Goal: Contribute content: Add original content to the website for others to see

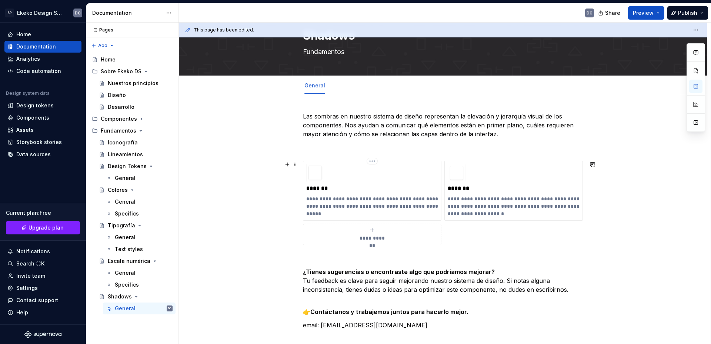
scroll to position [37, 0]
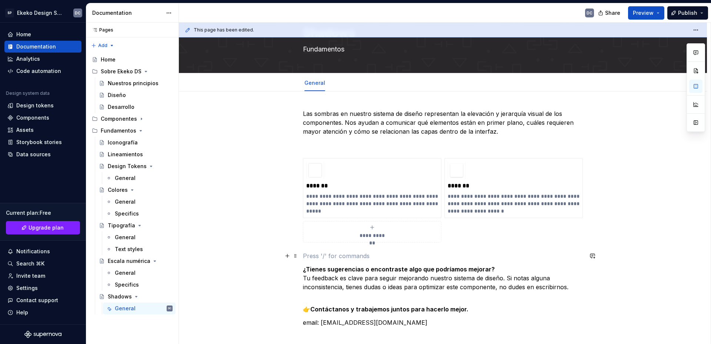
click at [341, 251] on p at bounding box center [443, 255] width 280 height 9
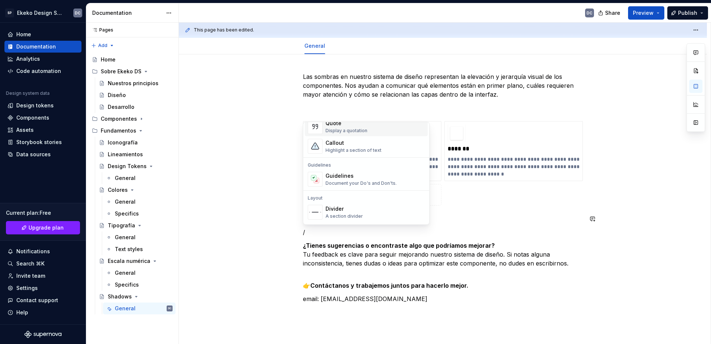
scroll to position [185, 0]
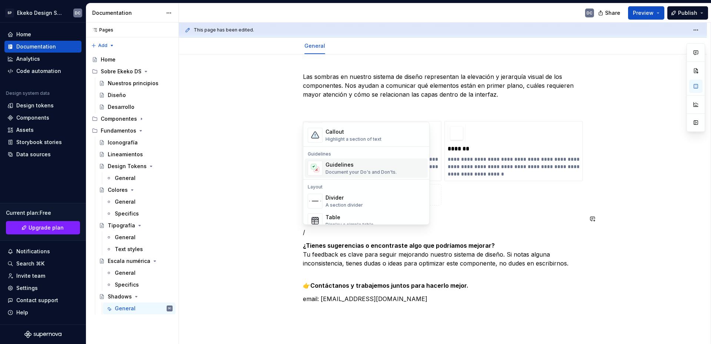
click at [349, 169] on div "Document your Do's and Don'ts." at bounding box center [360, 172] width 71 height 6
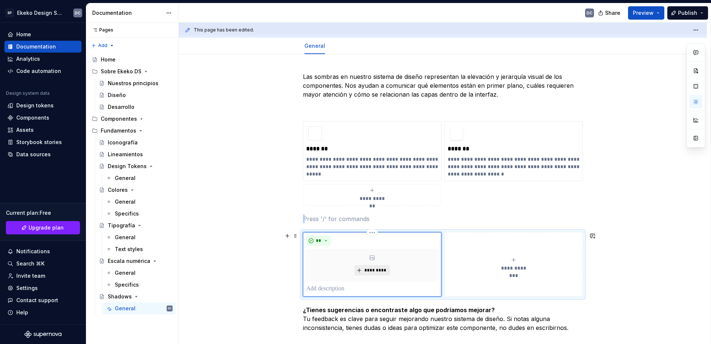
click at [376, 268] on span "*********" at bounding box center [375, 270] width 23 height 6
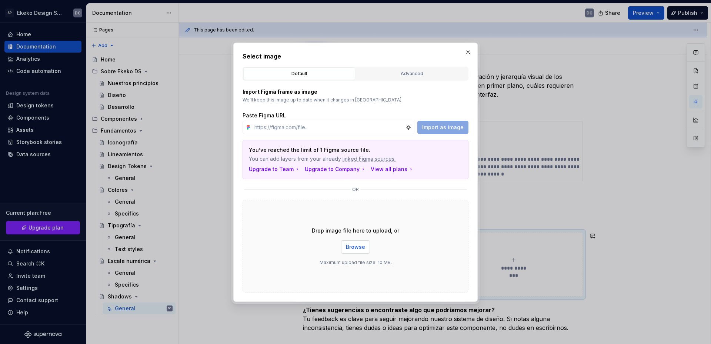
click at [351, 250] on span "Browse" at bounding box center [355, 246] width 19 height 7
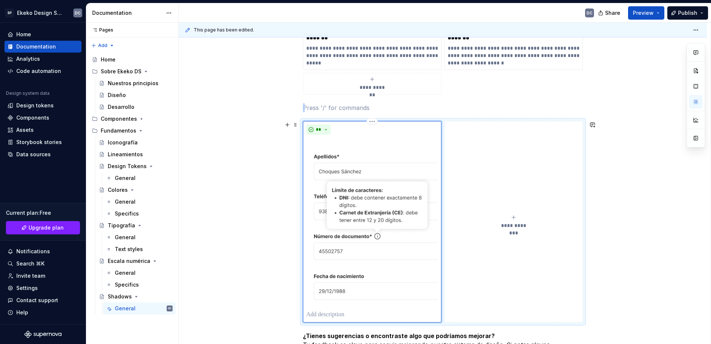
click at [495, 210] on button "**********" at bounding box center [513, 221] width 138 height 201
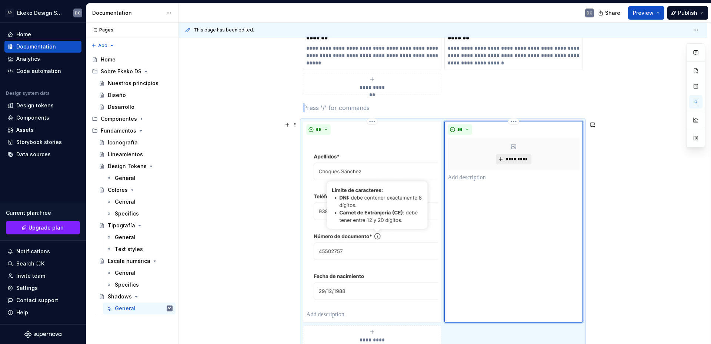
click at [515, 161] on span "*********" at bounding box center [516, 159] width 23 height 6
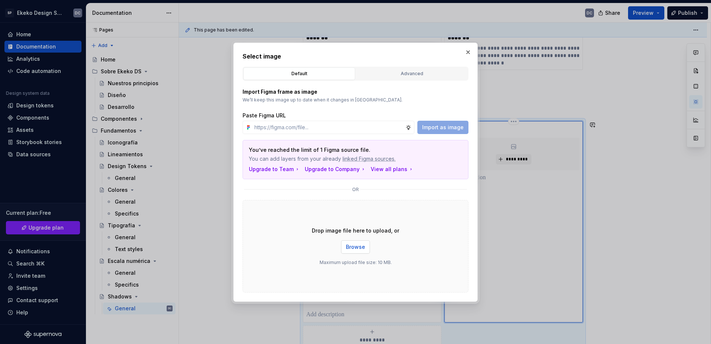
click at [349, 240] on button "Browse" at bounding box center [355, 246] width 29 height 13
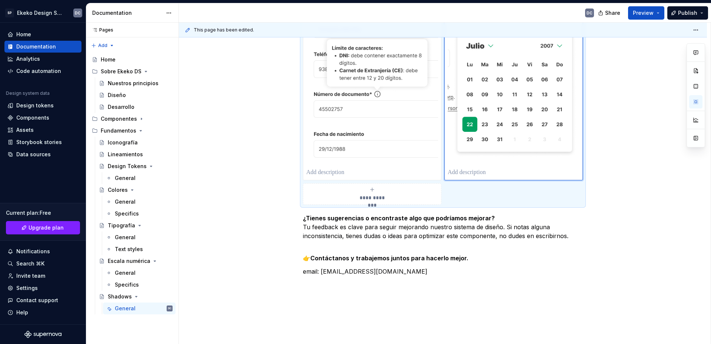
scroll to position [333, 0]
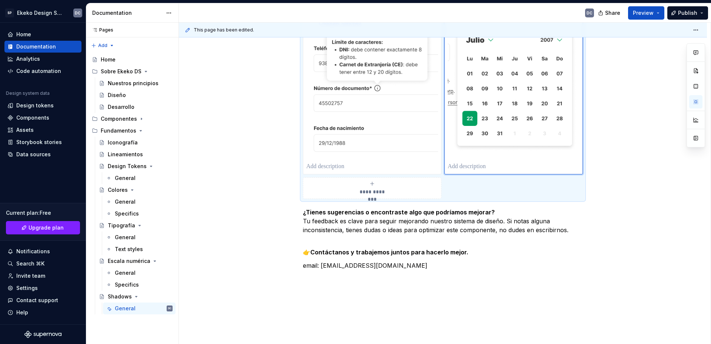
click at [386, 191] on span "**********" at bounding box center [372, 191] width 34 height 7
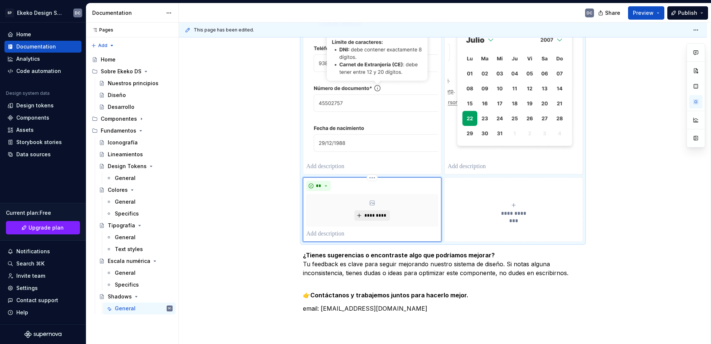
click at [373, 211] on button "*********" at bounding box center [371, 215] width 35 height 10
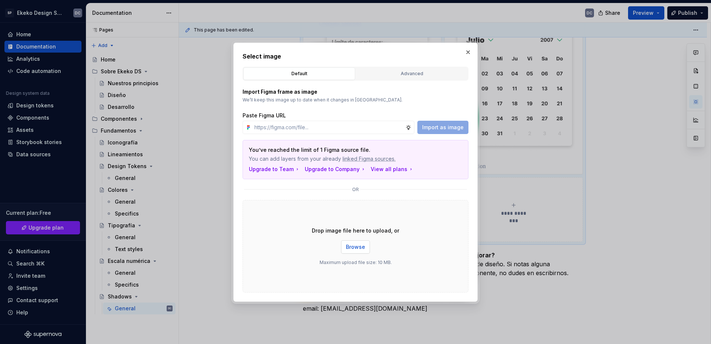
click at [364, 250] on span "Browse" at bounding box center [355, 246] width 19 height 7
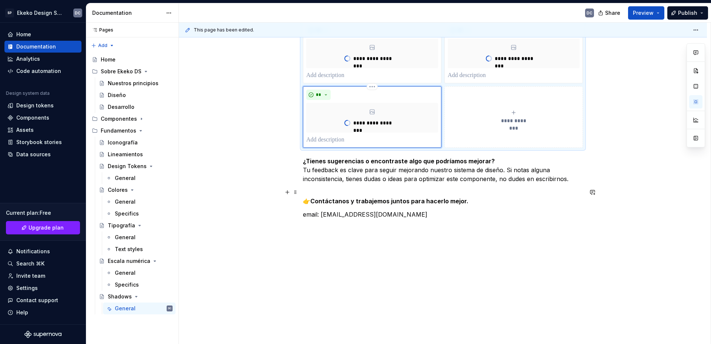
type textarea "*"
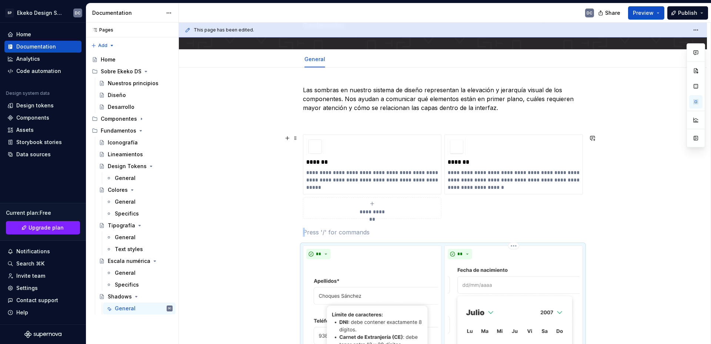
scroll to position [74, 0]
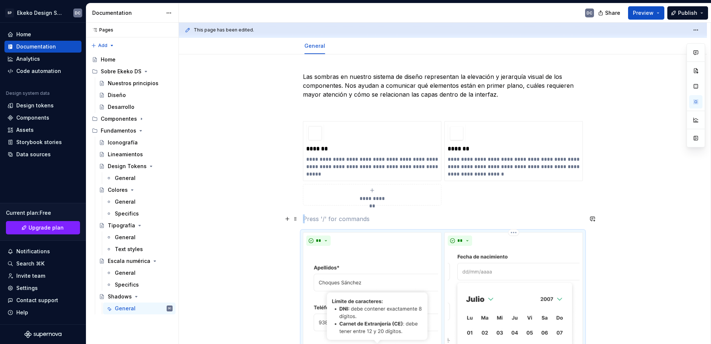
click at [329, 216] on p at bounding box center [443, 218] width 280 height 9
drag, startPoint x: 358, startPoint y: 218, endPoint x: 305, endPoint y: 218, distance: 53.7
click at [305, 218] on p "Referencias de uso" at bounding box center [443, 218] width 280 height 9
click at [353, 205] on button "button" at bounding box center [349, 205] width 10 height 10
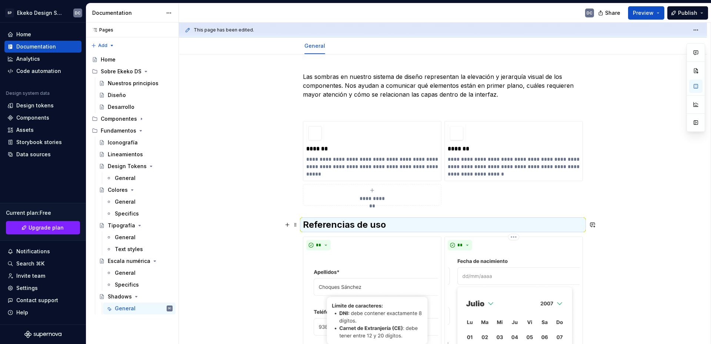
click at [390, 223] on h2 "Referencias de uso" at bounding box center [443, 225] width 280 height 12
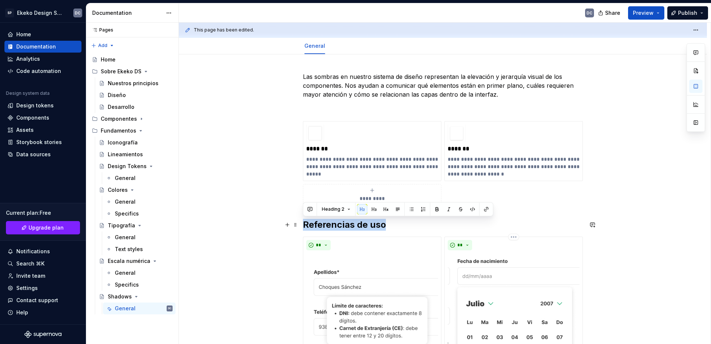
drag, startPoint x: 388, startPoint y: 224, endPoint x: 304, endPoint y: 224, distance: 83.7
click at [304, 224] on h2 "Referencias de uso" at bounding box center [443, 225] width 280 height 12
click at [372, 209] on button "button" at bounding box center [374, 209] width 10 height 10
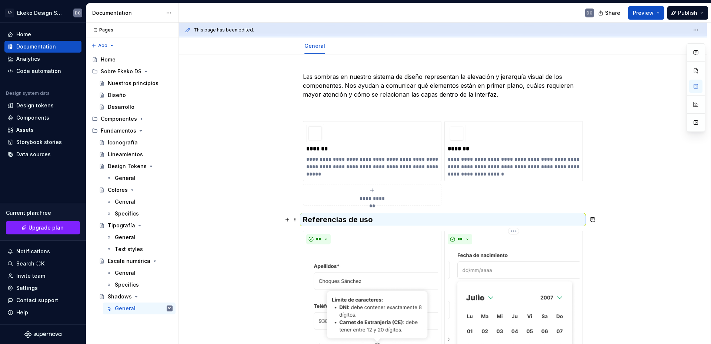
click at [376, 220] on h3 "Referencias de uso" at bounding box center [443, 219] width 280 height 10
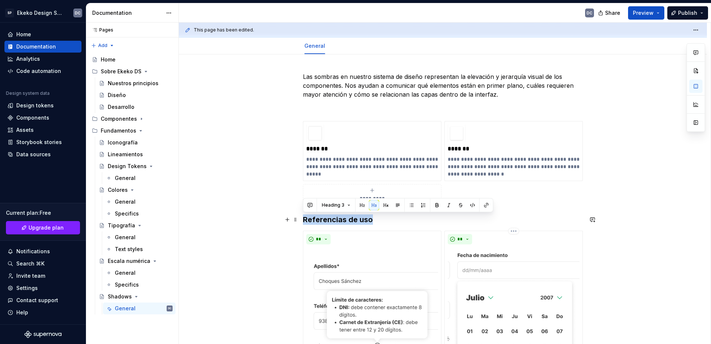
drag, startPoint x: 373, startPoint y: 220, endPoint x: 305, endPoint y: 220, distance: 68.1
click at [305, 220] on h3 "Referencias de uso" at bounding box center [443, 219] width 280 height 10
click at [381, 222] on h3 "Referencias de uso" at bounding box center [443, 219] width 280 height 10
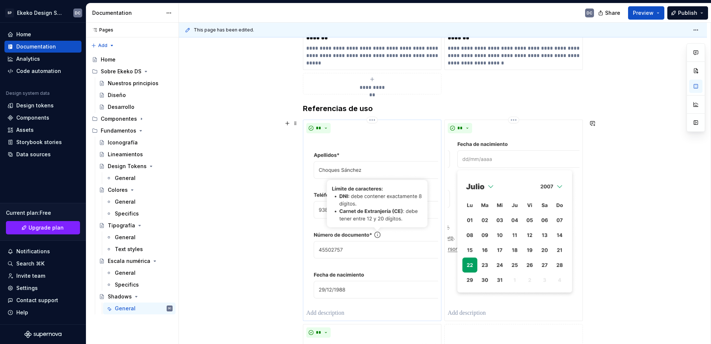
scroll to position [296, 0]
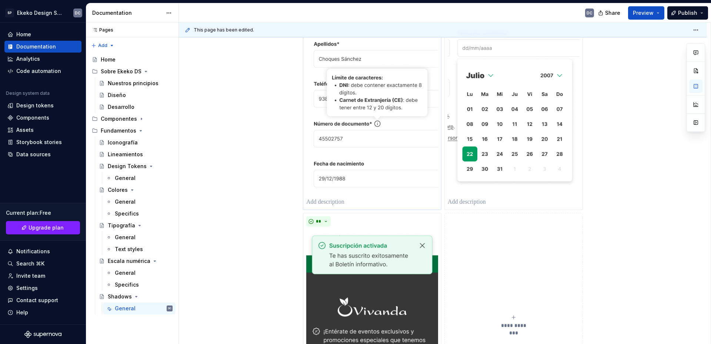
click at [341, 201] on p at bounding box center [372, 202] width 132 height 9
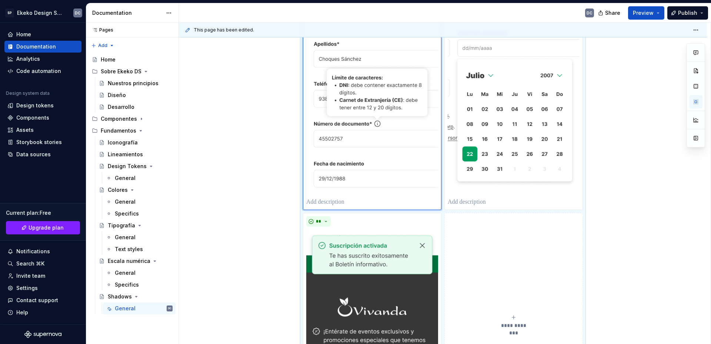
type textarea "*"
drag, startPoint x: 337, startPoint y: 201, endPoint x: 304, endPoint y: 202, distance: 33.0
click at [304, 202] on div "** *******" at bounding box center [372, 109] width 138 height 201
click at [481, 201] on p at bounding box center [514, 202] width 132 height 9
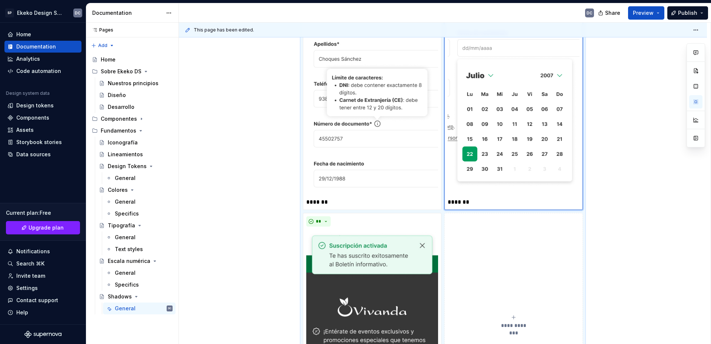
click at [465, 205] on p "*******" at bounding box center [514, 202] width 132 height 9
click at [307, 204] on p "*******" at bounding box center [372, 202] width 132 height 9
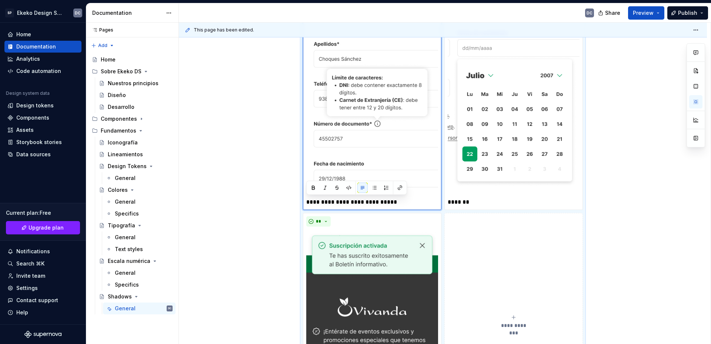
click at [326, 202] on p "**********" at bounding box center [372, 202] width 132 height 9
drag, startPoint x: 468, startPoint y: 201, endPoint x: 449, endPoint y: 204, distance: 19.8
click at [449, 204] on p "*******" at bounding box center [514, 202] width 132 height 9
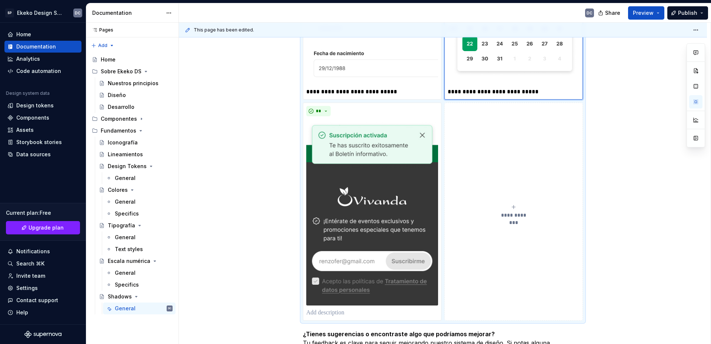
scroll to position [407, 0]
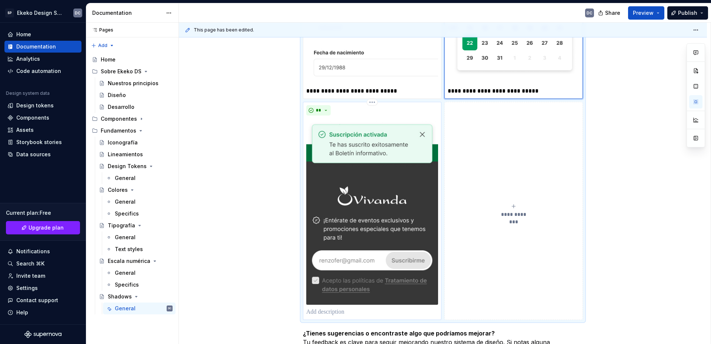
click at [387, 310] on p at bounding box center [372, 312] width 132 height 9
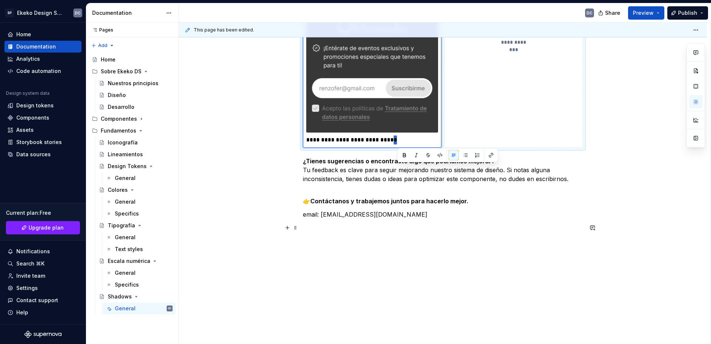
drag, startPoint x: 401, startPoint y: 315, endPoint x: 398, endPoint y: 291, distance: 23.5
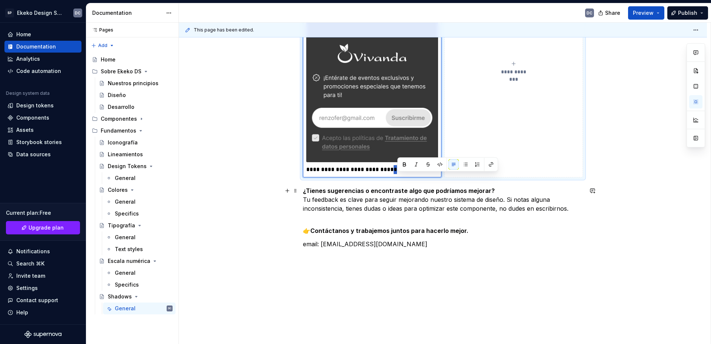
scroll to position [505, 0]
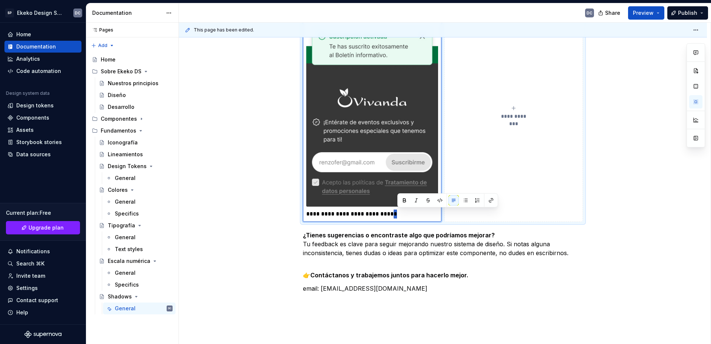
click at [404, 212] on p "**********" at bounding box center [372, 214] width 132 height 9
drag, startPoint x: 403, startPoint y: 215, endPoint x: 399, endPoint y: 216, distance: 4.5
click at [399, 216] on p "**********" at bounding box center [372, 214] width 132 height 9
drag, startPoint x: 404, startPoint y: 214, endPoint x: 398, endPoint y: 216, distance: 5.7
click at [398, 216] on p "**********" at bounding box center [372, 214] width 132 height 9
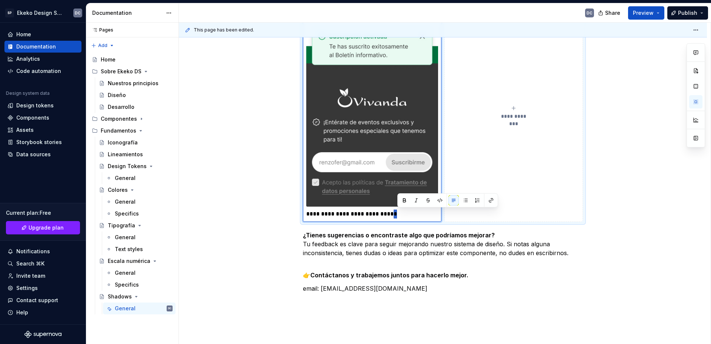
type textarea "*"
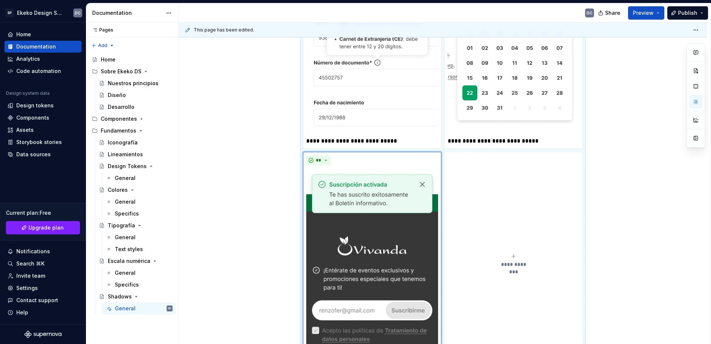
scroll to position [209, 0]
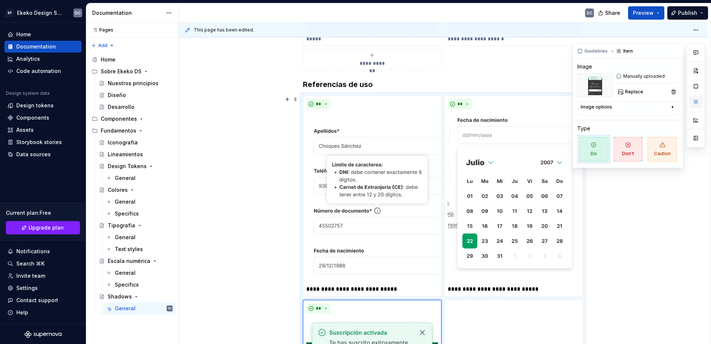
click at [695, 104] on button "button" at bounding box center [695, 101] width 13 height 13
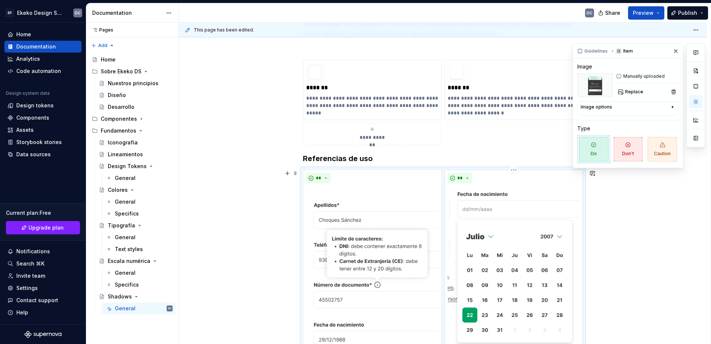
scroll to position [0, 0]
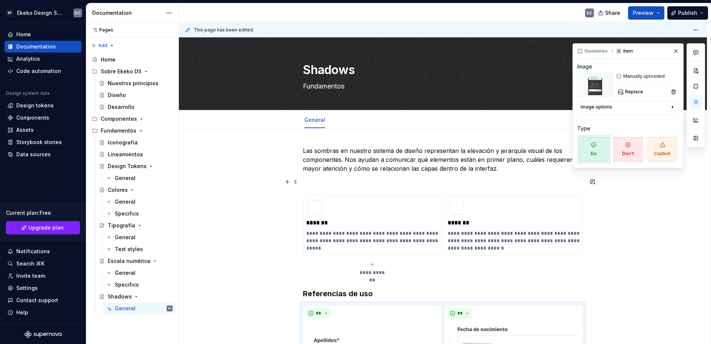
click at [468, 182] on p at bounding box center [443, 181] width 280 height 9
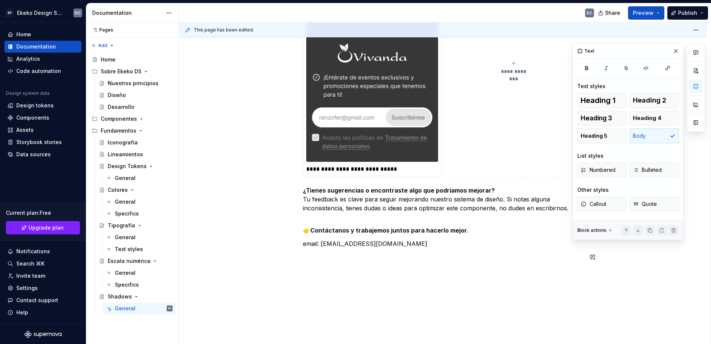
scroll to position [579, 0]
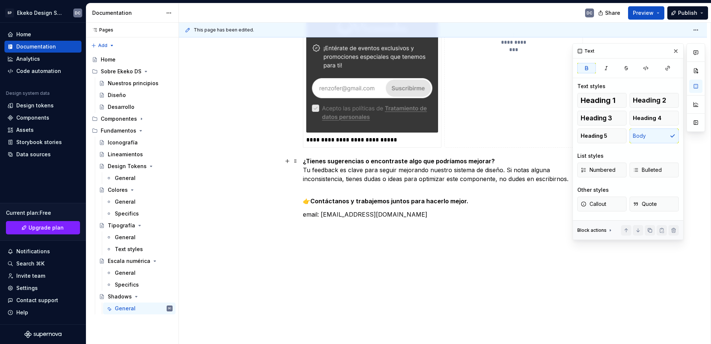
click at [303, 162] on strong "¿Tienes sugerencias o encontraste algo que podríamos mejorar?" at bounding box center [399, 160] width 192 height 7
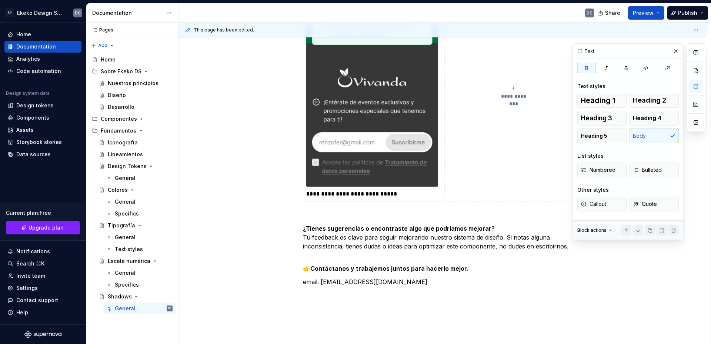
scroll to position [431, 0]
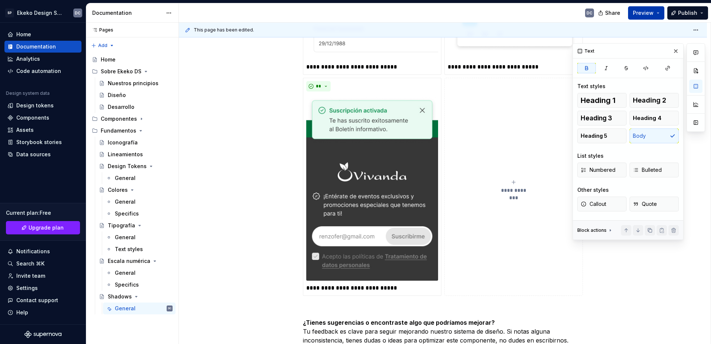
click at [647, 11] on span "Preview" at bounding box center [643, 12] width 21 height 7
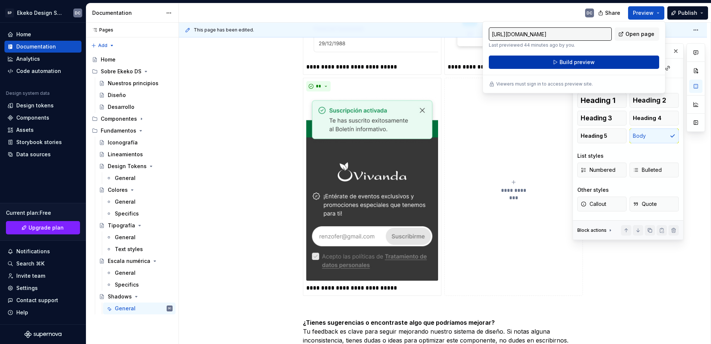
click at [600, 66] on button "Build preview" at bounding box center [574, 62] width 170 height 13
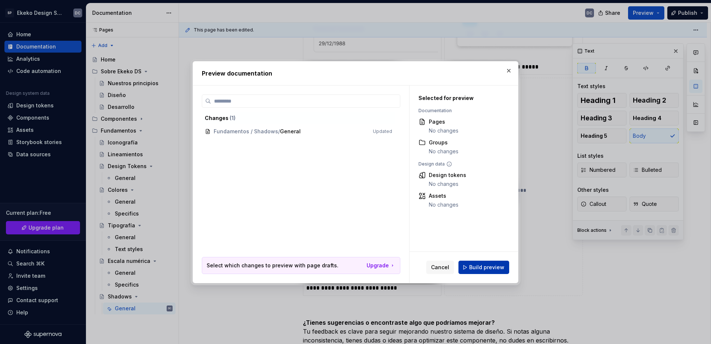
click at [497, 264] on span "Build preview" at bounding box center [486, 267] width 35 height 7
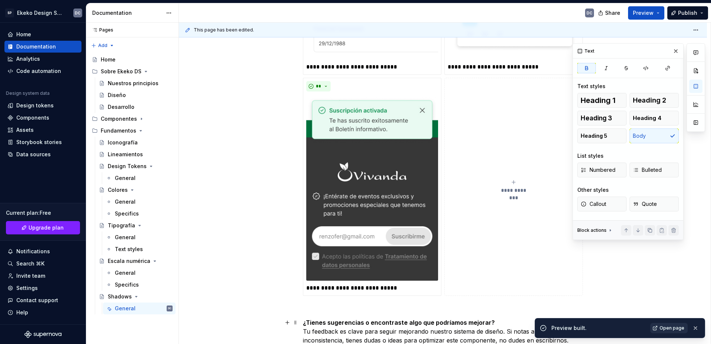
click at [664, 327] on span "Open page" at bounding box center [671, 328] width 25 height 6
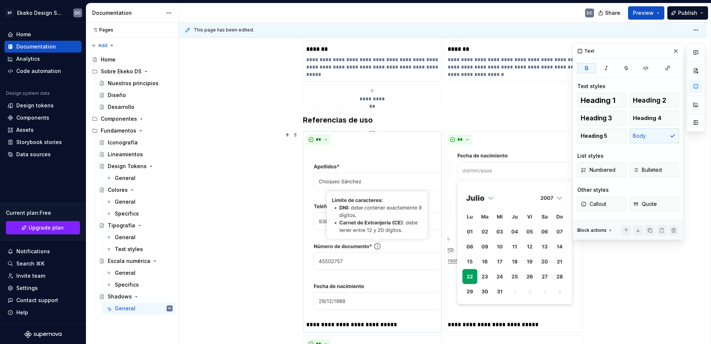
scroll to position [172, 0]
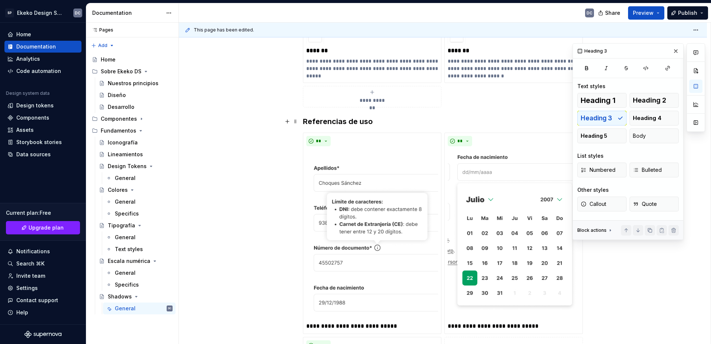
click at [305, 117] on h3 "Referencias de uso" at bounding box center [443, 121] width 280 height 10
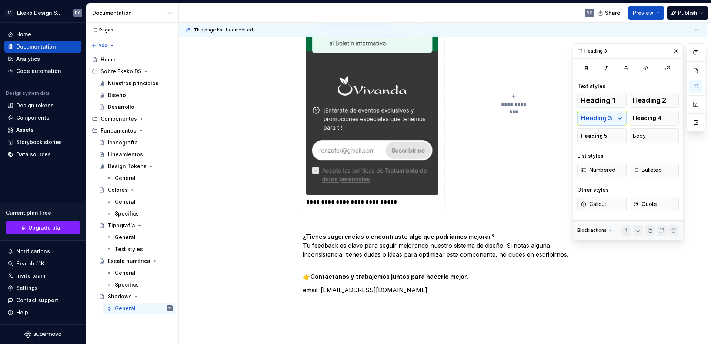
scroll to position [542, 0]
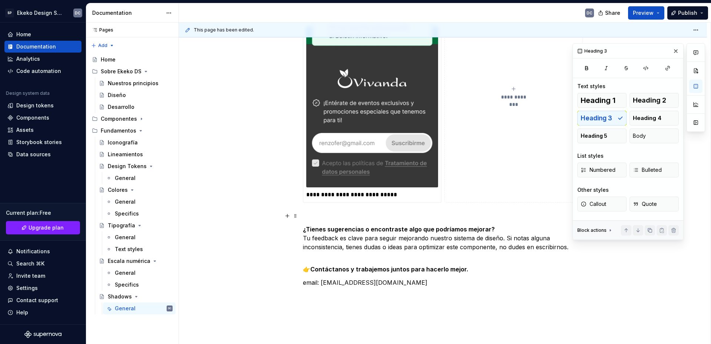
click at [335, 215] on p at bounding box center [443, 215] width 280 height 9
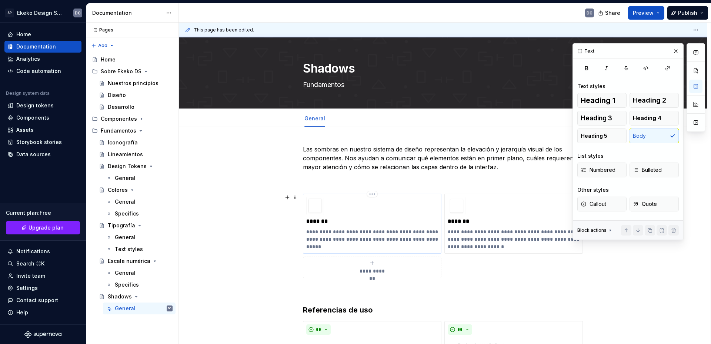
scroll to position [0, 0]
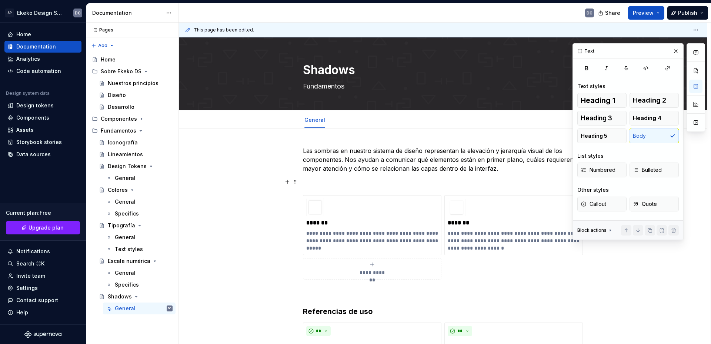
click at [343, 179] on p at bounding box center [443, 181] width 280 height 9
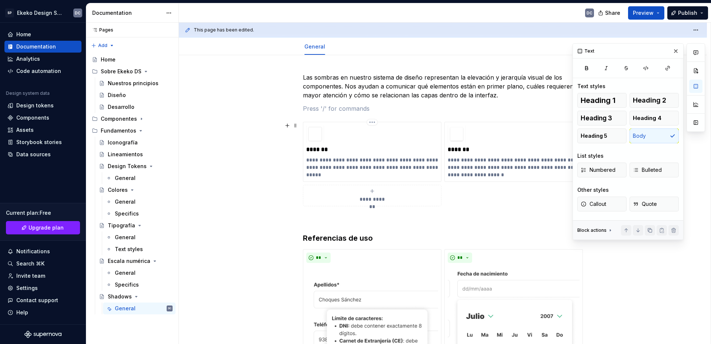
scroll to position [74, 0]
click at [328, 218] on p at bounding box center [443, 218] width 280 height 9
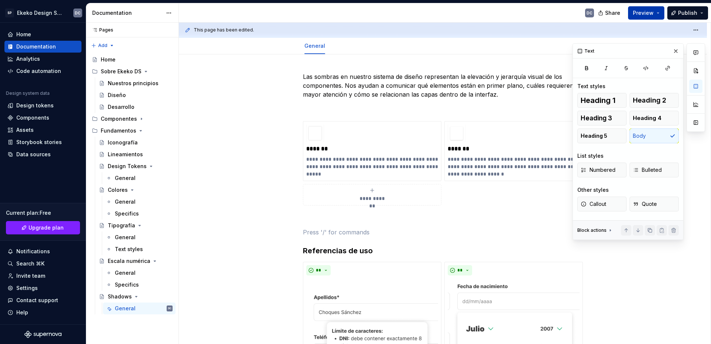
click at [645, 12] on span "Preview" at bounding box center [643, 12] width 21 height 7
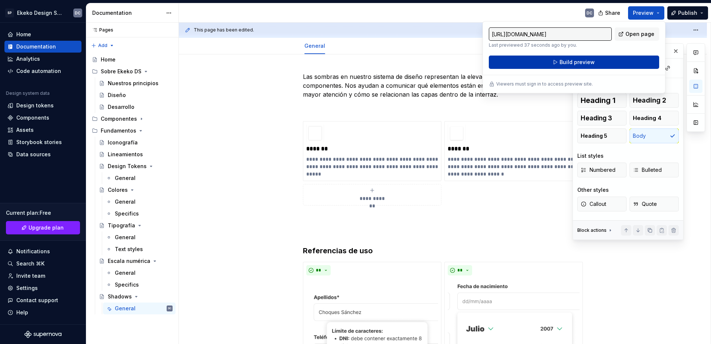
click at [624, 62] on button "Build preview" at bounding box center [574, 62] width 170 height 13
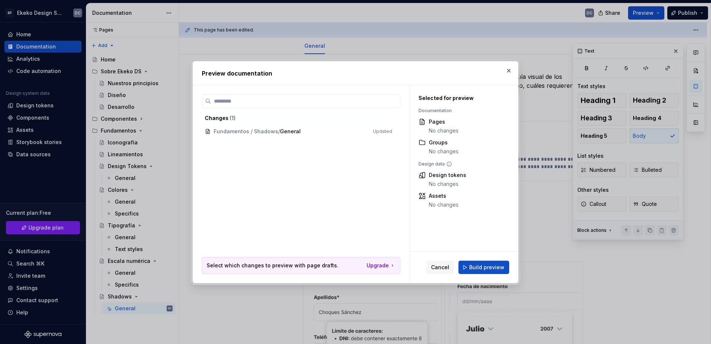
click at [498, 265] on span "Build preview" at bounding box center [486, 267] width 35 height 7
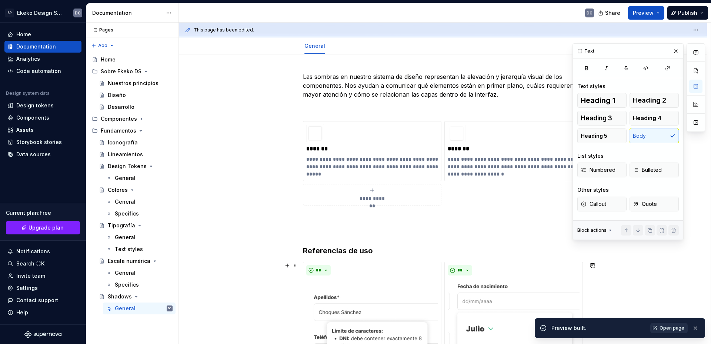
click at [662, 324] on link "Open page" at bounding box center [668, 328] width 37 height 10
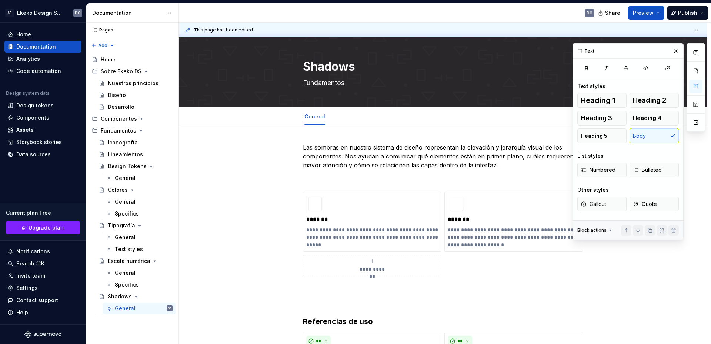
scroll to position [0, 0]
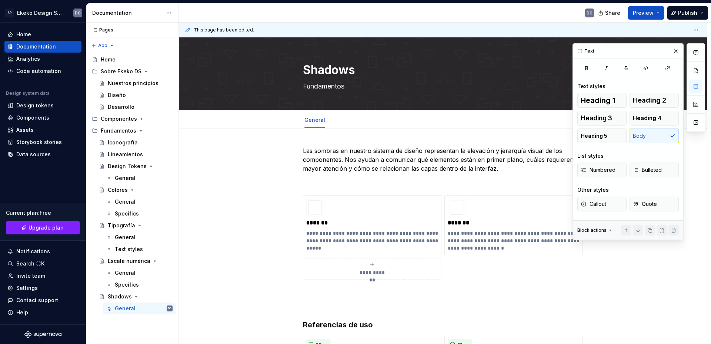
type textarea "*"
